Goal: Complete application form: Complete application form

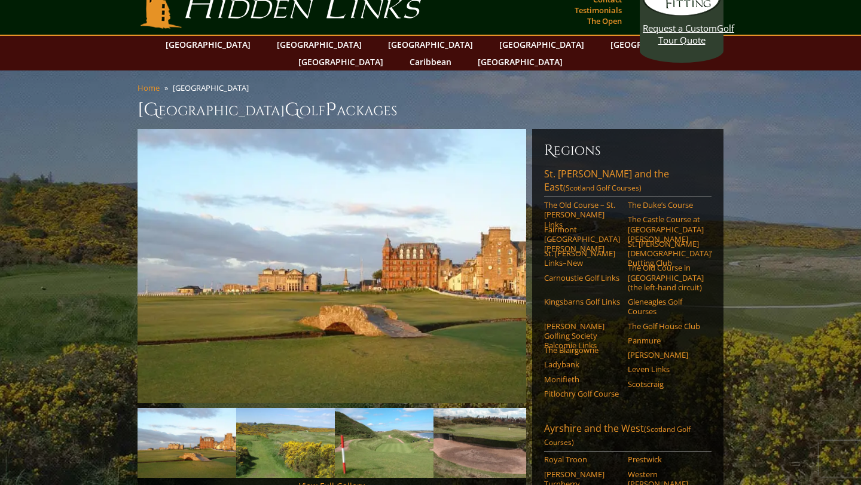
scroll to position [27, 0]
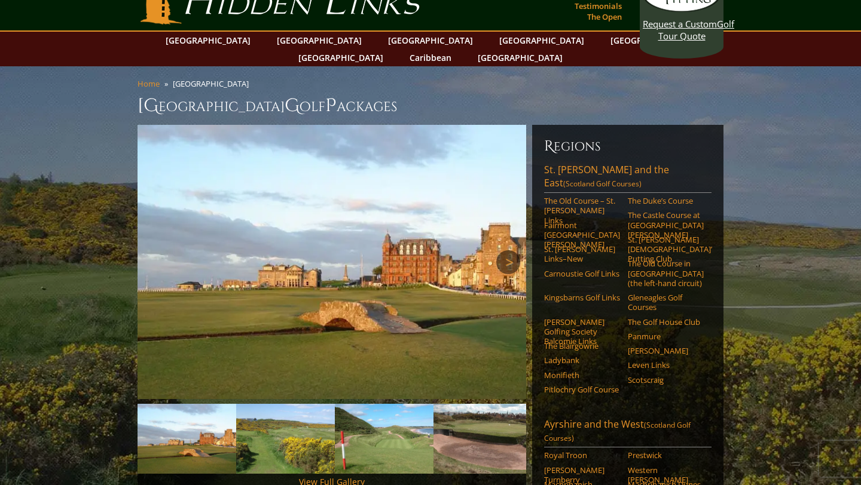
click at [518, 251] on link "Next" at bounding box center [508, 263] width 24 height 24
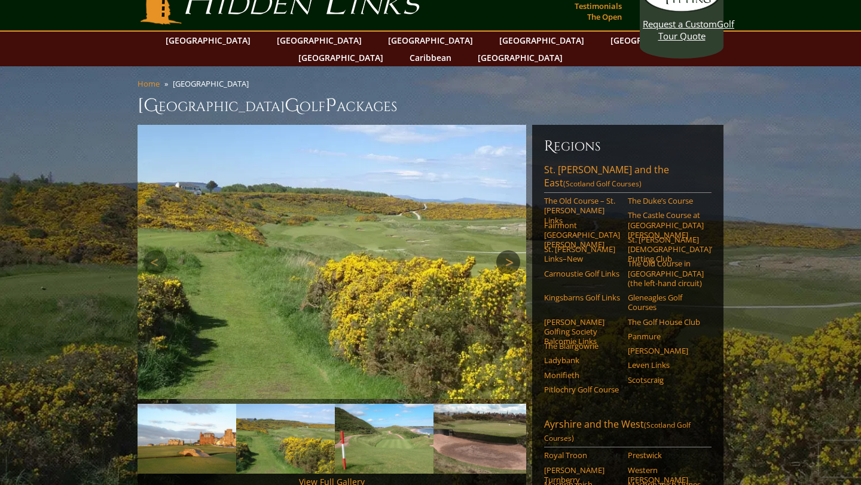
click at [518, 251] on link "Next" at bounding box center [508, 263] width 24 height 24
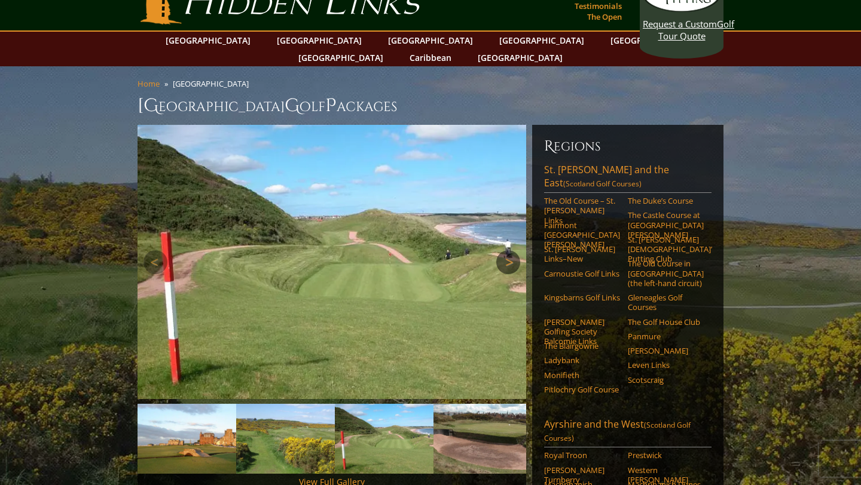
click at [518, 251] on link "Next" at bounding box center [508, 263] width 24 height 24
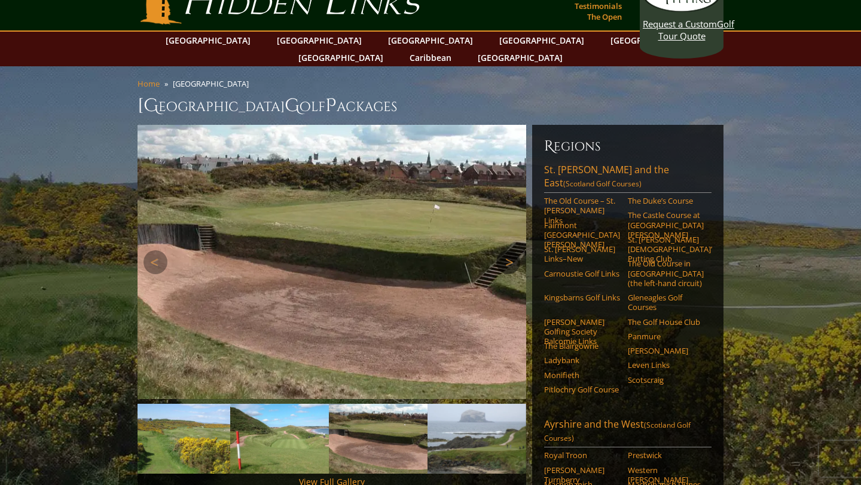
click at [518, 251] on link "Next" at bounding box center [508, 263] width 24 height 24
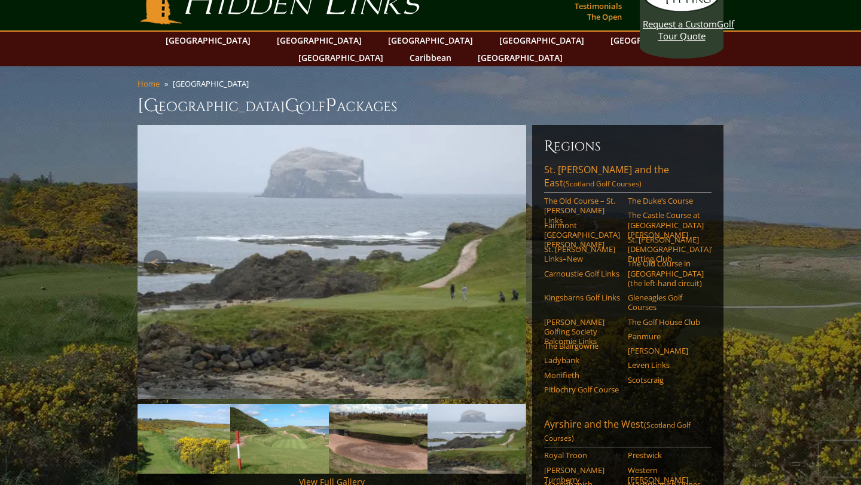
click at [518, 251] on link "Next" at bounding box center [508, 263] width 24 height 24
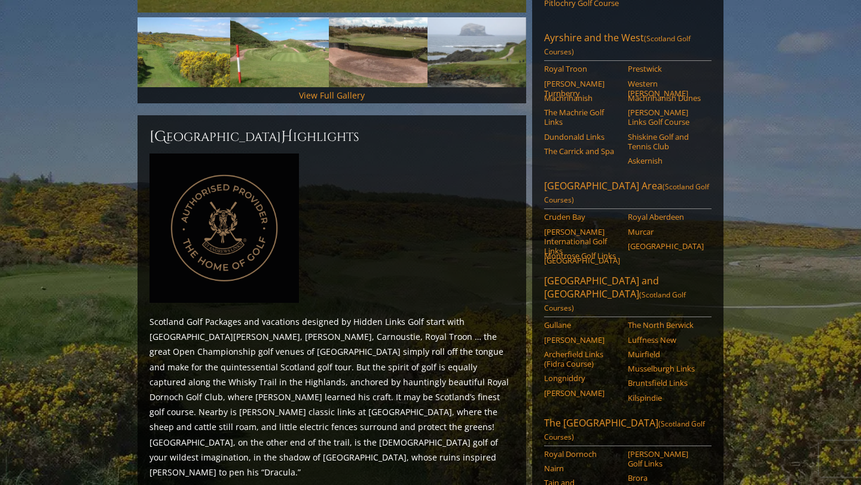
scroll to position [414, 0]
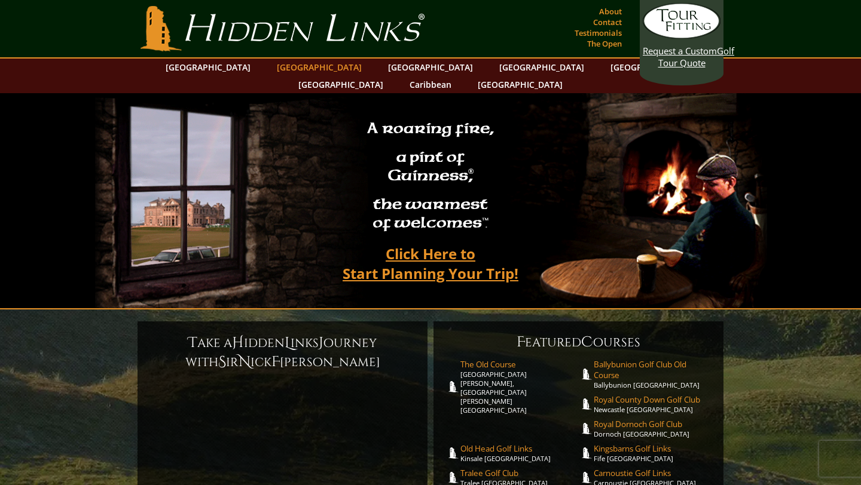
click at [314, 62] on link "[GEOGRAPHIC_DATA]" at bounding box center [319, 67] width 97 height 17
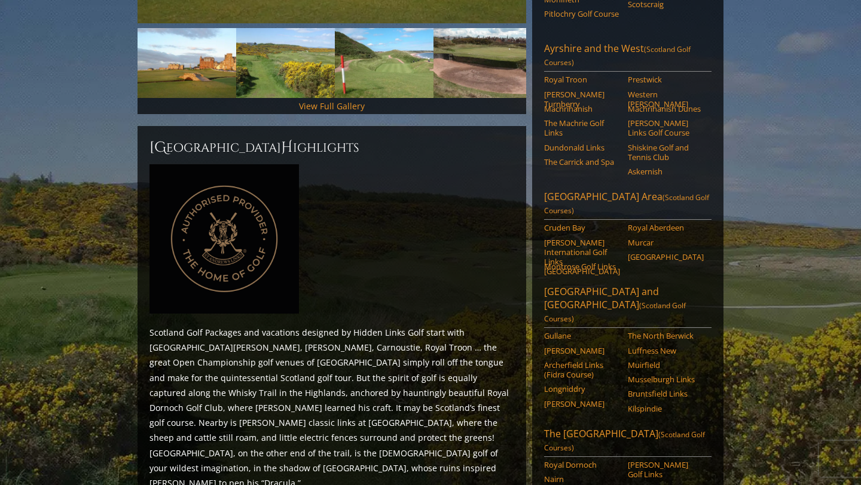
scroll to position [410, 0]
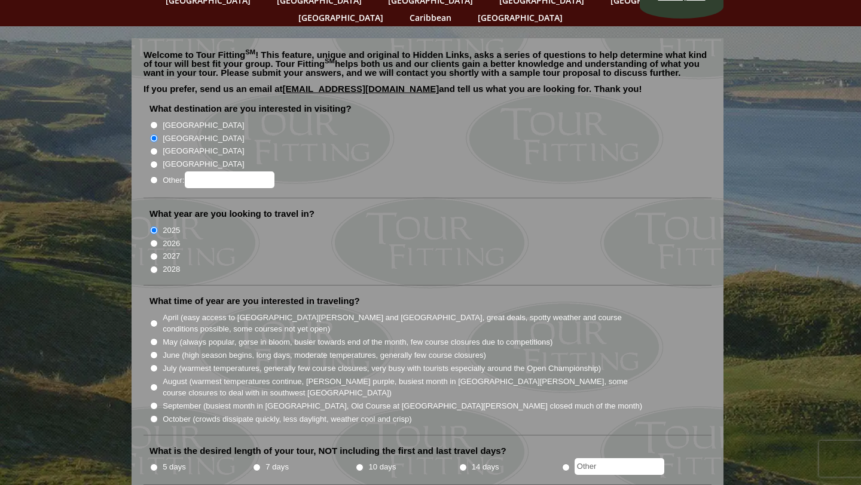
scroll to position [68, 0]
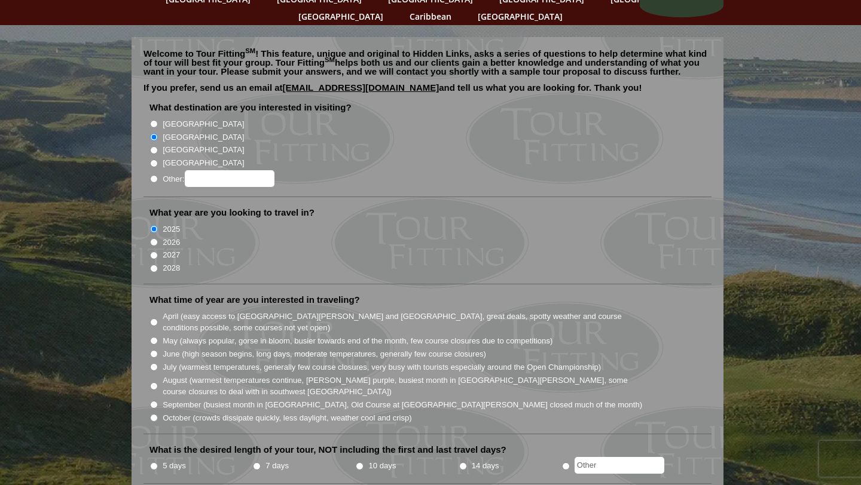
click at [156, 401] on input "September (busiest month in Ireland, Old Course at St. Andrews closed much of t…" at bounding box center [154, 405] width 8 height 8
radio input "true"
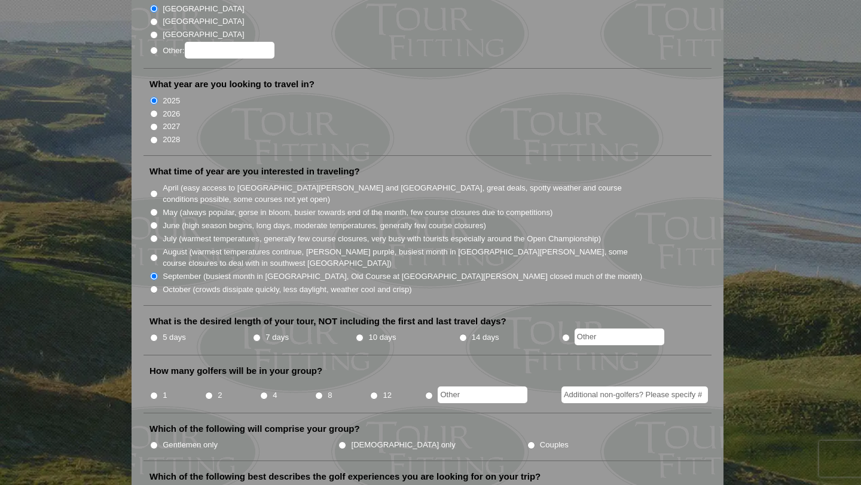
scroll to position [198, 0]
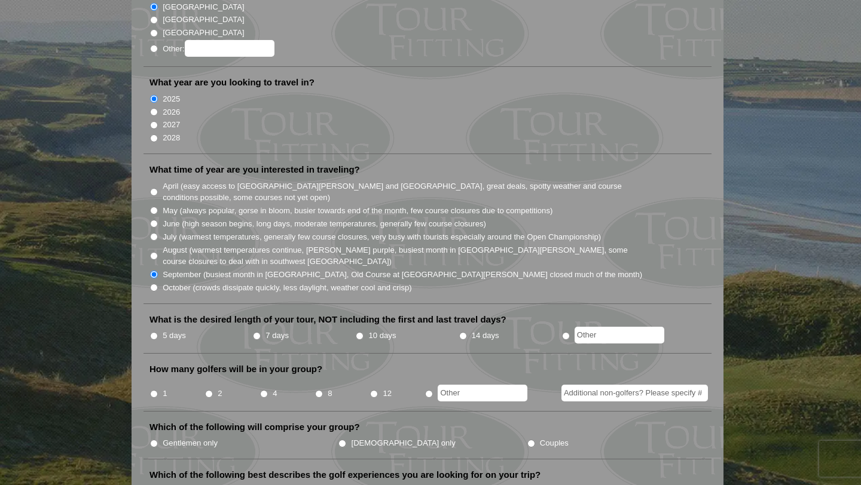
click at [150, 332] on input "5 days" at bounding box center [154, 336] width 8 height 8
radio input "true"
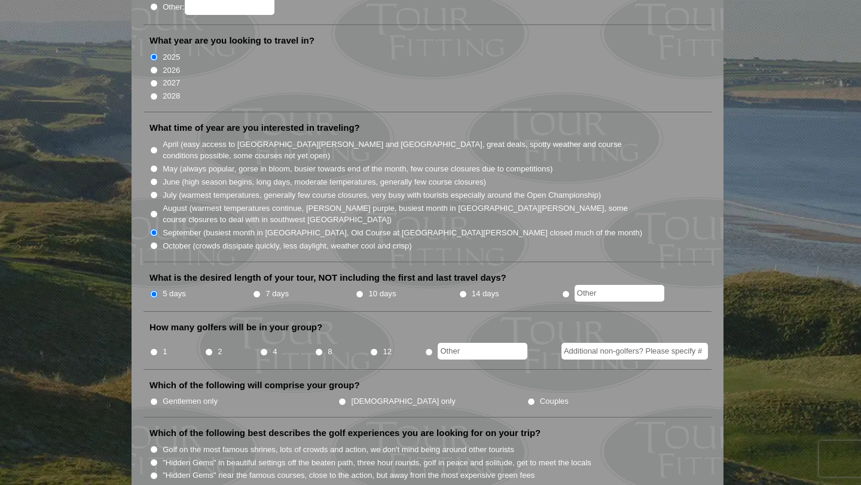
scroll to position [247, 0]
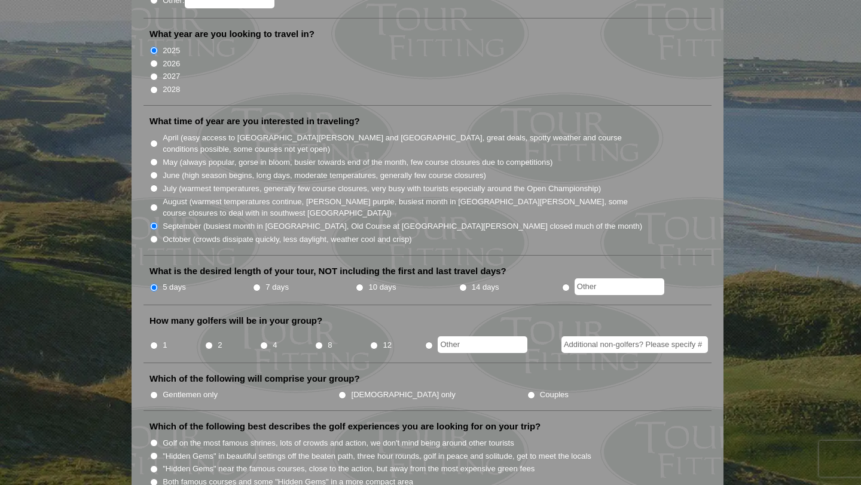
click at [268, 330] on li "4" at bounding box center [286, 341] width 55 height 23
click at [261, 342] on input "4" at bounding box center [264, 346] width 8 height 8
radio input "true"
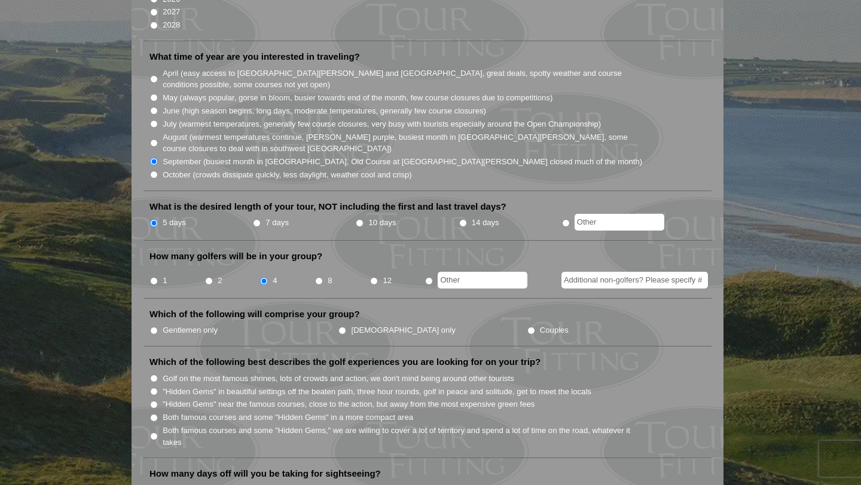
scroll to position [312, 0]
click at [540, 324] on label "Couples" at bounding box center [554, 330] width 29 height 12
click at [527, 326] on input "Couples" at bounding box center [531, 330] width 8 height 8
radio input "true"
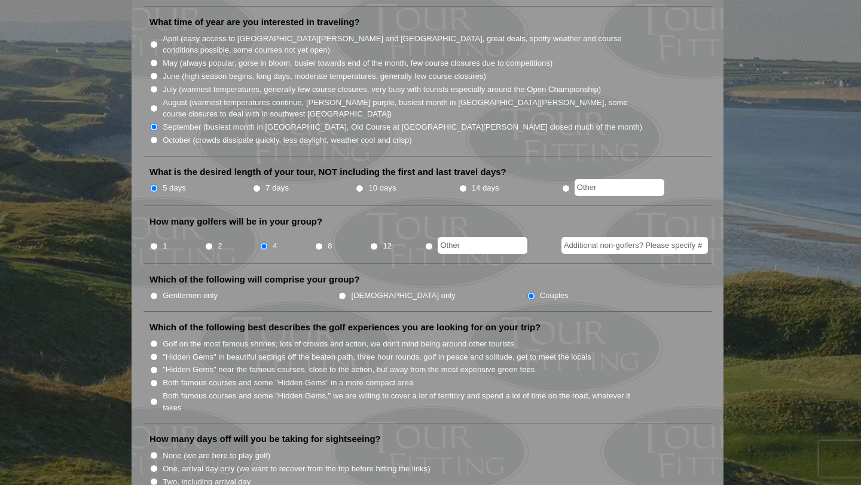
scroll to position [347, 0]
click at [153, 398] on input "Both famous courses and some "Hidden Gems," we are willing to cover a lot of te…" at bounding box center [154, 402] width 8 height 8
radio input "true"
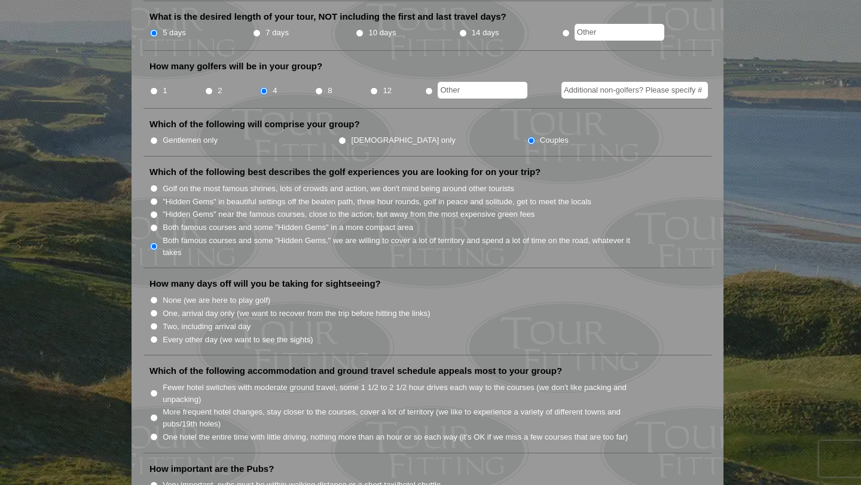
scroll to position [506, 0]
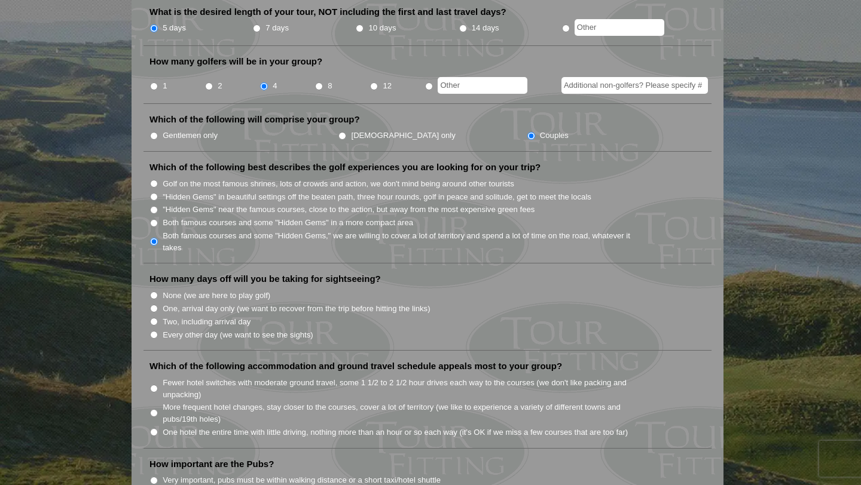
click at [151, 318] on input "Two, including arrival day" at bounding box center [154, 322] width 8 height 8
radio input "true"
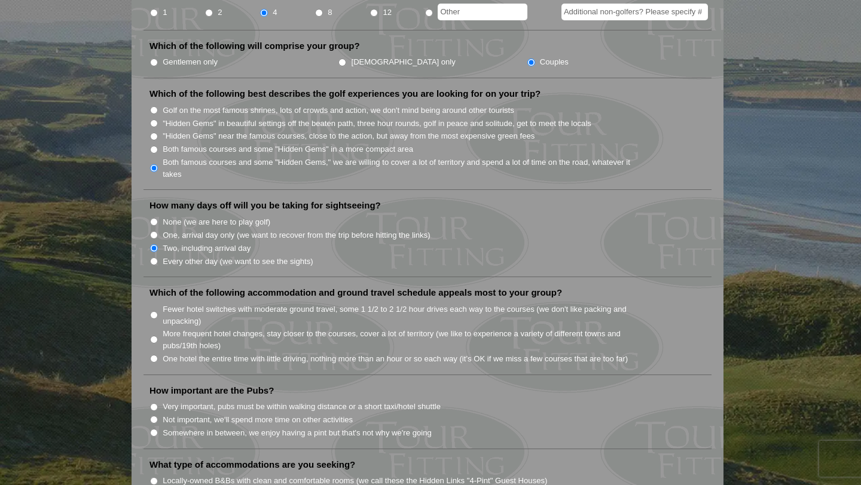
scroll to position [582, 0]
click at [160, 350] on li "One hotel the entire time with little driving, nothing more than an hour or so …" at bounding box center [432, 356] width 566 height 13
click at [155, 353] on input "One hotel the entire time with little driving, nothing more than an hour or so …" at bounding box center [154, 357] width 8 height 8
radio input "true"
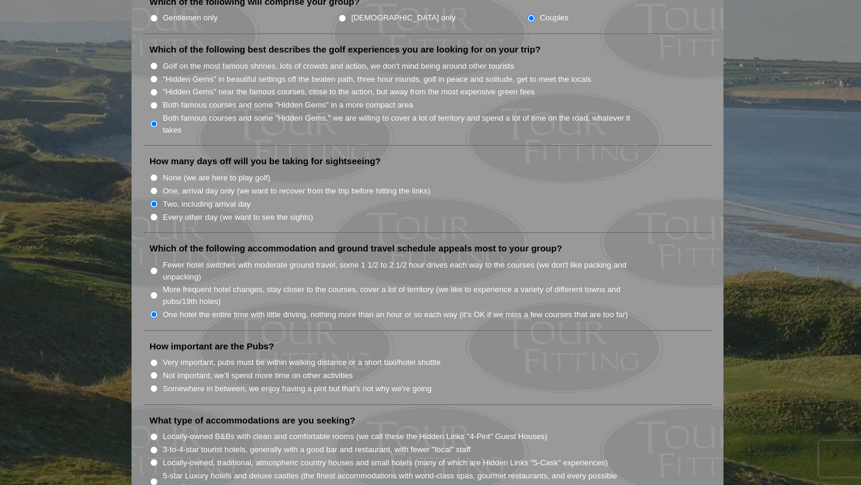
scroll to position [625, 0]
click at [158, 355] on li "Very important, pubs must be within walking distance or a short taxi/hotel shut…" at bounding box center [432, 361] width 566 height 13
click at [155, 359] on input "Very important, pubs must be within walking distance or a short taxi/hotel shut…" at bounding box center [154, 363] width 8 height 8
radio input "true"
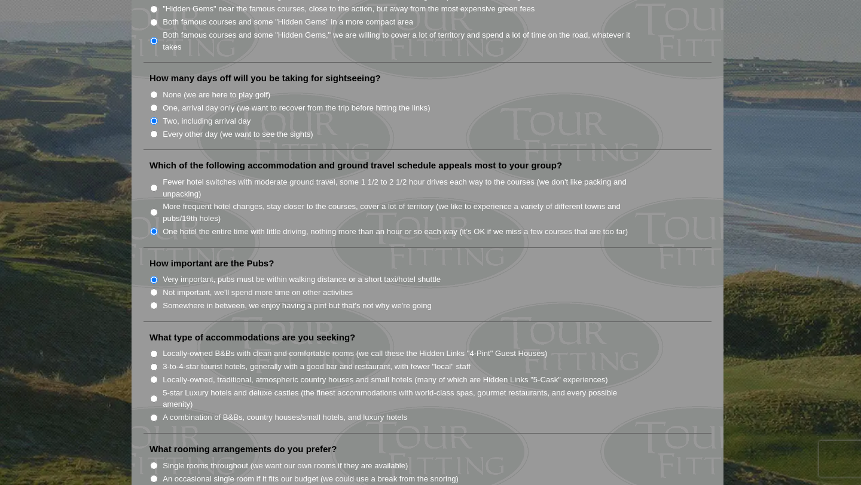
scroll to position [708, 0]
click at [157, 414] on input "A combination of B&Bs, country houses/small hotels, and luxury hotels" at bounding box center [154, 418] width 8 height 8
radio input "true"
click at [155, 395] on input "5-star Luxury hotels and deluxe castles (the finest accommodations with world-c…" at bounding box center [154, 399] width 8 height 8
radio input "true"
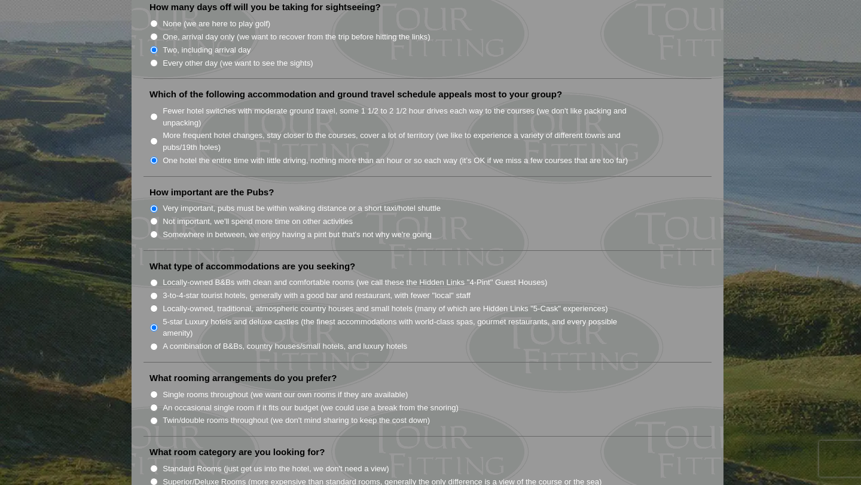
scroll to position [780, 0]
click at [242, 413] on label "Twin/double rooms throughout (we don't mind sharing to keep the cost down)" at bounding box center [296, 419] width 267 height 12
click at [158, 416] on input "Twin/double rooms throughout (we don't mind sharing to keep the cost down)" at bounding box center [154, 420] width 8 height 8
radio input "true"
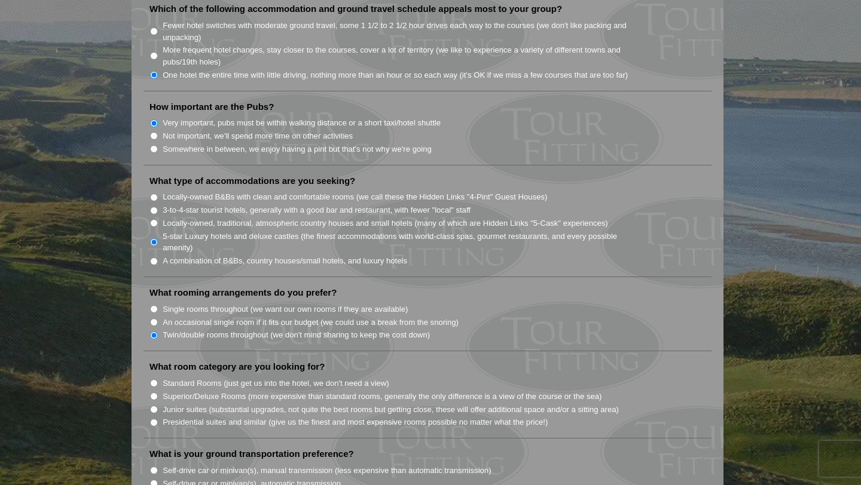
scroll to position [865, 0]
click at [243, 377] on label "Standard Rooms (just get us into the hotel, we don't need a view)" at bounding box center [276, 383] width 227 height 12
click at [158, 379] on input "Standard Rooms (just get us into the hotel, we don't need a view)" at bounding box center [154, 383] width 8 height 8
radio input "true"
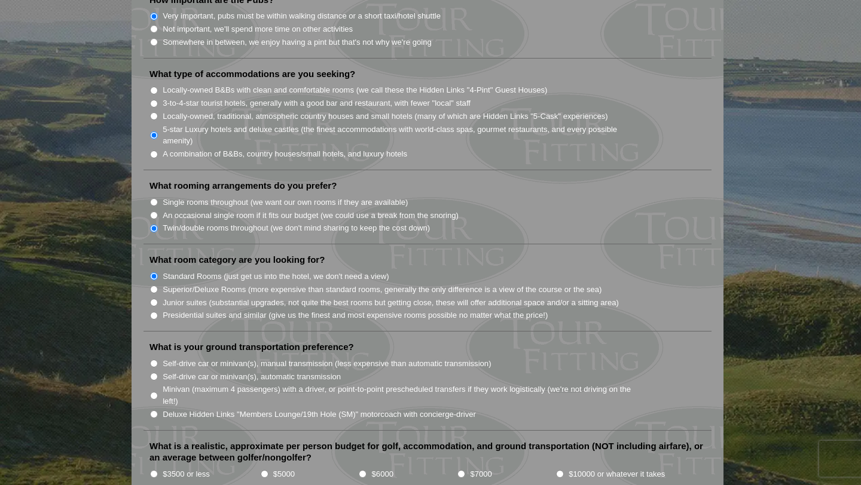
scroll to position [973, 0]
click at [244, 382] on label "Minivan (maximum 4 passengers) with a driver, or point-to-point prescheduled tr…" at bounding box center [403, 393] width 481 height 23
click at [158, 390] on input "Minivan (maximum 4 passengers) with a driver, or point-to-point prescheduled tr…" at bounding box center [154, 394] width 8 height 8
radio input "true"
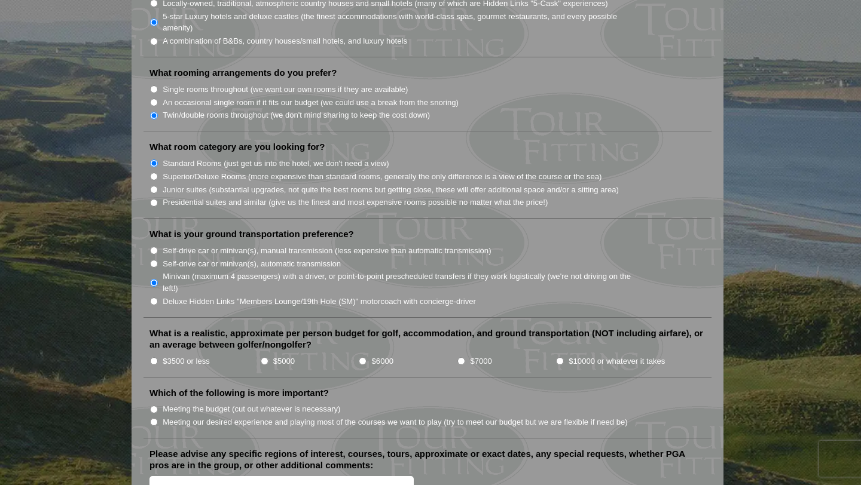
scroll to position [1085, 0]
click at [152, 356] on input "$3500 or less" at bounding box center [154, 360] width 8 height 8
radio input "true"
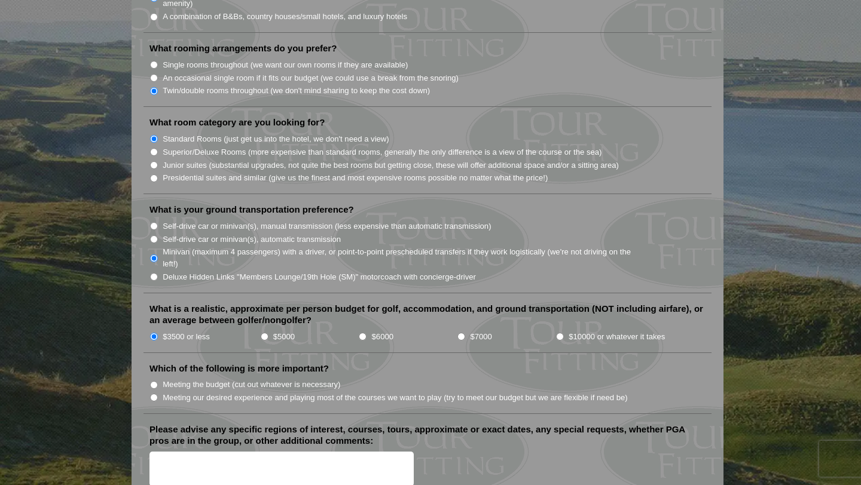
scroll to position [1118, 0]
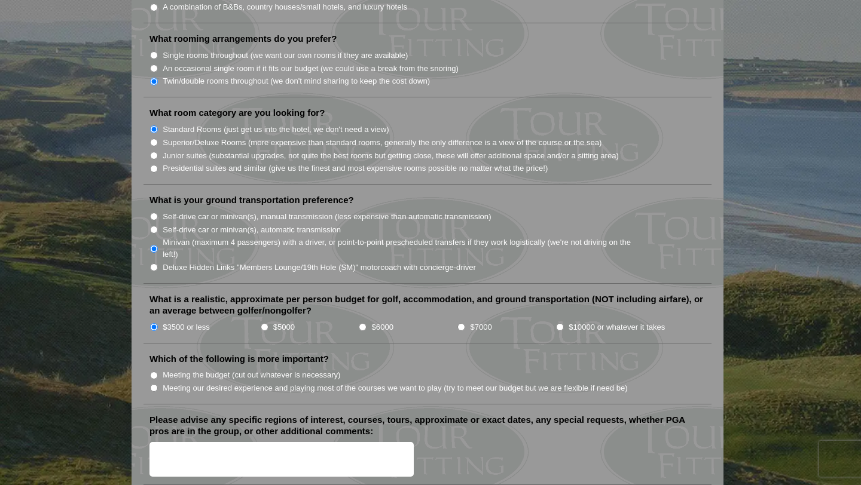
click at [155, 372] on input "Meeting the budget (cut out whatever is necessary)" at bounding box center [154, 376] width 8 height 8
radio input "true"
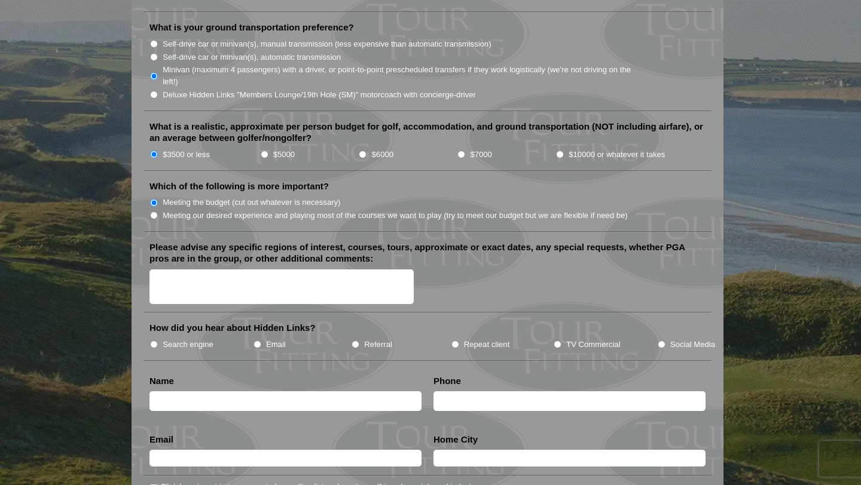
scroll to position [1296, 0]
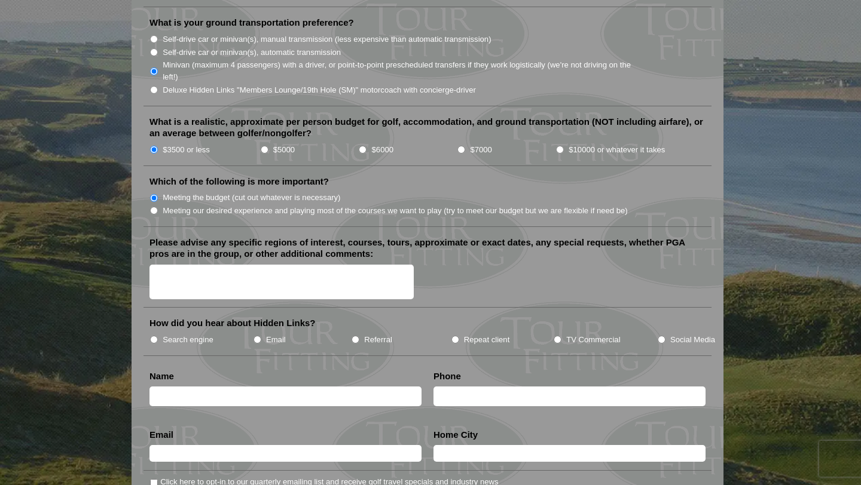
click at [154, 336] on input "Search engine" at bounding box center [154, 340] width 8 height 8
radio input "true"
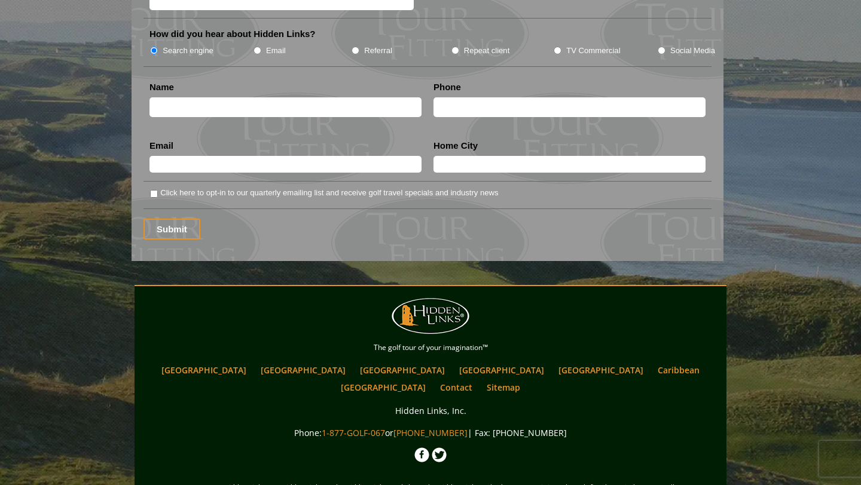
scroll to position [1627, 0]
